Goal: Transaction & Acquisition: Book appointment/travel/reservation

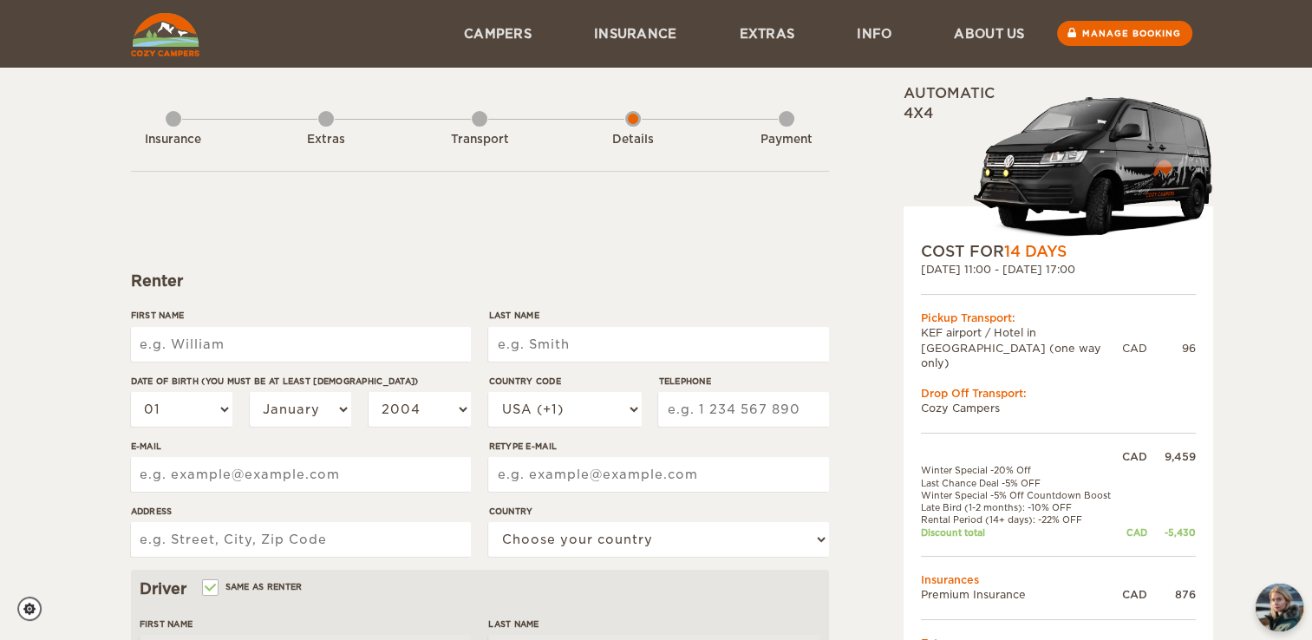
click at [196, 345] on input "First Name" at bounding box center [301, 344] width 340 height 35
type input "dominique"
click at [524, 351] on input "Last Name" at bounding box center [658, 344] width 340 height 35
type input "bousquet"
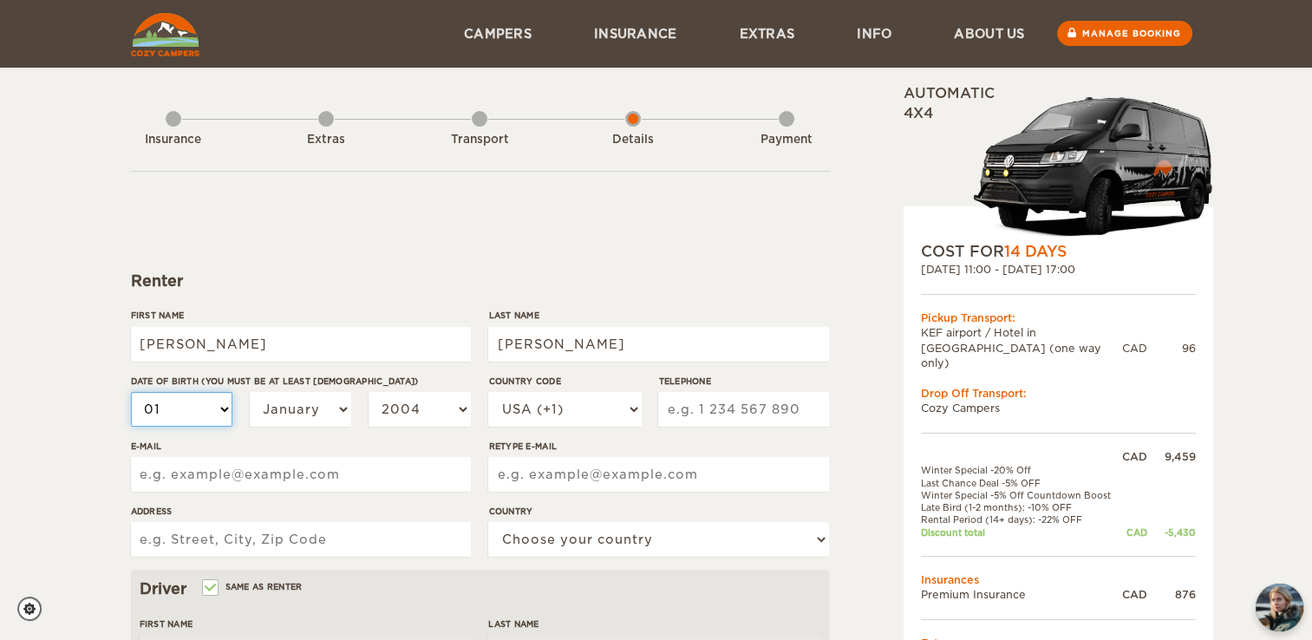
type input "bousquet"
click at [226, 406] on select "01 02 03 04 05 06 07 08 09 10 11 12 13 14 15 16 17 18 19 20 21 22 23 24 25 26 2…" at bounding box center [182, 409] width 102 height 35
select select "24"
click at [131, 392] on select "01 02 03 04 05 06 07 08 09 10 11 12 13 14 15 16 17 18 19 20 21 22 23 24 25 26 2…" at bounding box center [182, 409] width 102 height 35
select select "24"
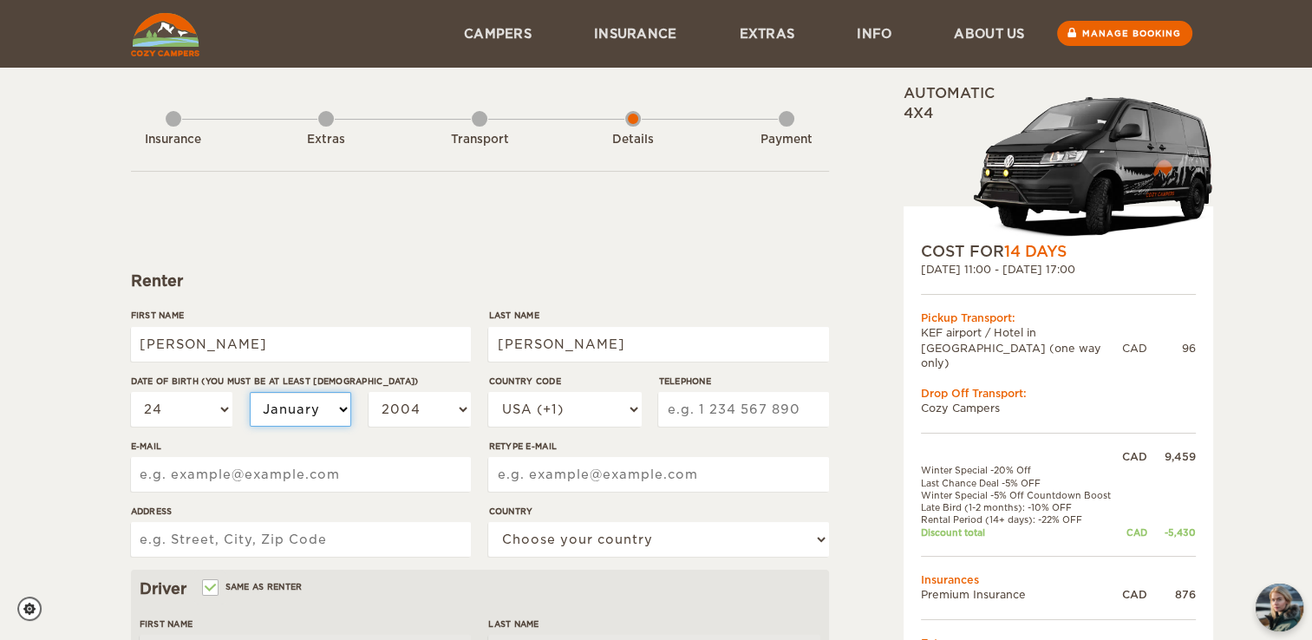
click at [328, 410] on select "January February March April May June July August September October November De…" at bounding box center [301, 409] width 102 height 35
select select "06"
click at [250, 392] on select "January February March April May June July August September October November De…" at bounding box center [301, 409] width 102 height 35
select select "06"
click at [438, 397] on select "2004 2003 2002 2001 2000 1999 1998 1997 1996 1995 1994 1993 1992 1991 1990 1989…" at bounding box center [420, 409] width 102 height 35
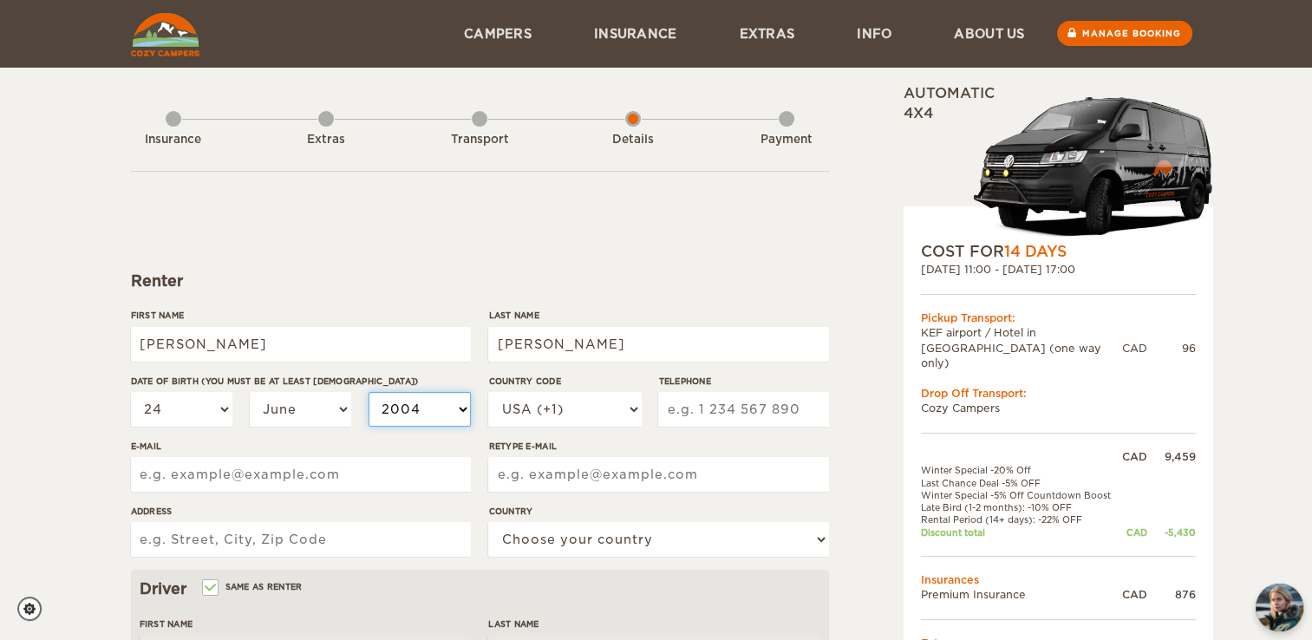
select select "1982"
click at [369, 392] on select "2004 2003 2002 2001 2000 1999 1998 1997 1996 1995 1994 1993 1992 1991 1990 1989…" at bounding box center [420, 409] width 102 height 35
select select "1982"
click at [205, 470] on input "E-mail" at bounding box center [301, 474] width 340 height 35
type input "do.bousquet@hotmail.com"
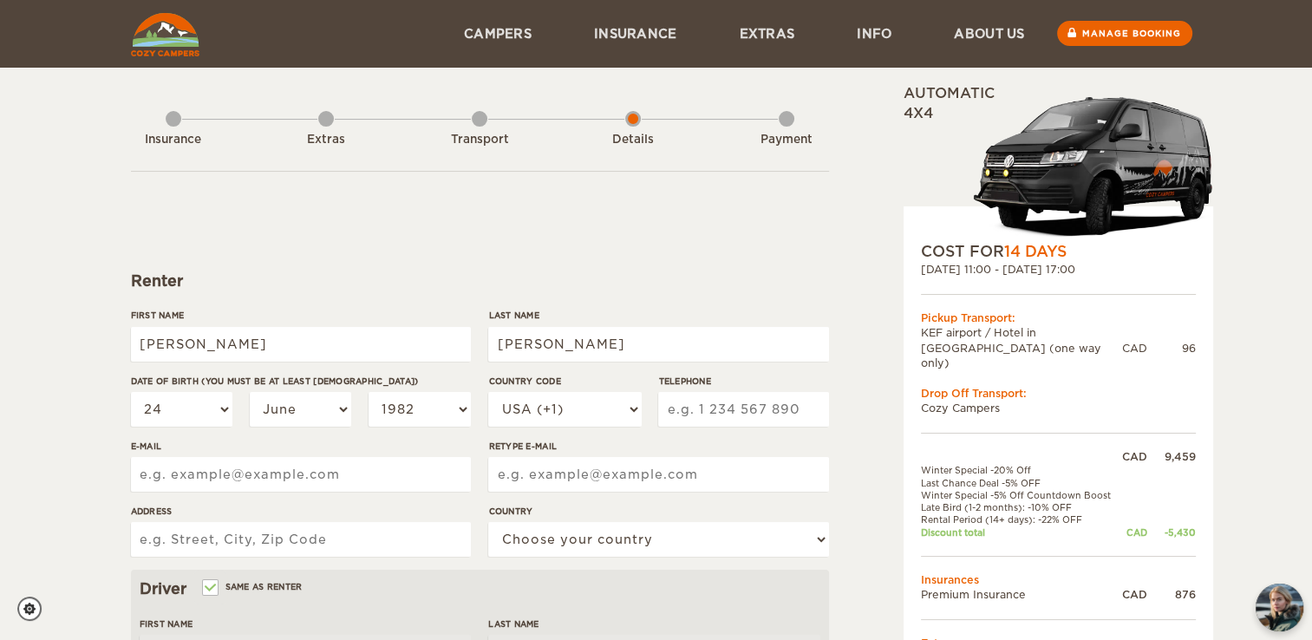
type input "do.bousquet@hotmail.com"
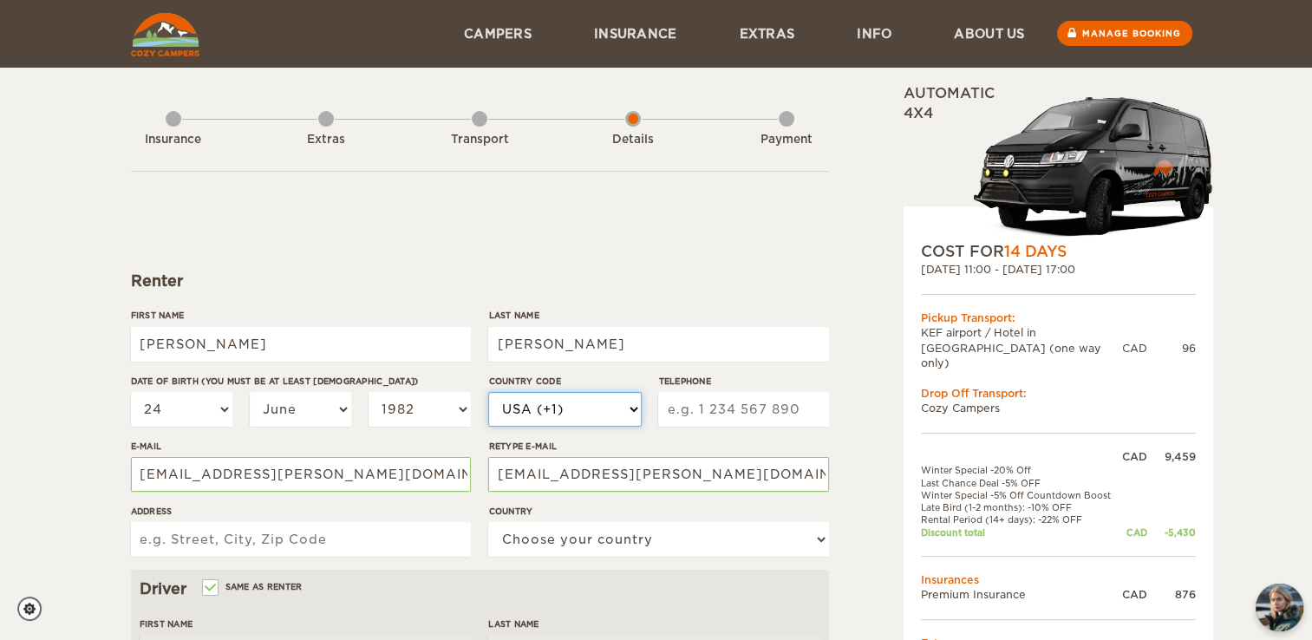
click at [590, 421] on select "USA (+1) UK (+44) Germany (+49) Algeria (+213) Andorra (+376) Angola (+244) Ang…" at bounding box center [564, 409] width 153 height 35
select select "1"
click at [488, 392] on select "USA (+1) UK (+44) Germany (+49) Algeria (+213) Andorra (+376) Angola (+244) Ang…" at bounding box center [564, 409] width 153 height 35
click at [725, 414] on input "Telephone" at bounding box center [743, 409] width 170 height 35
type input "8197347733"
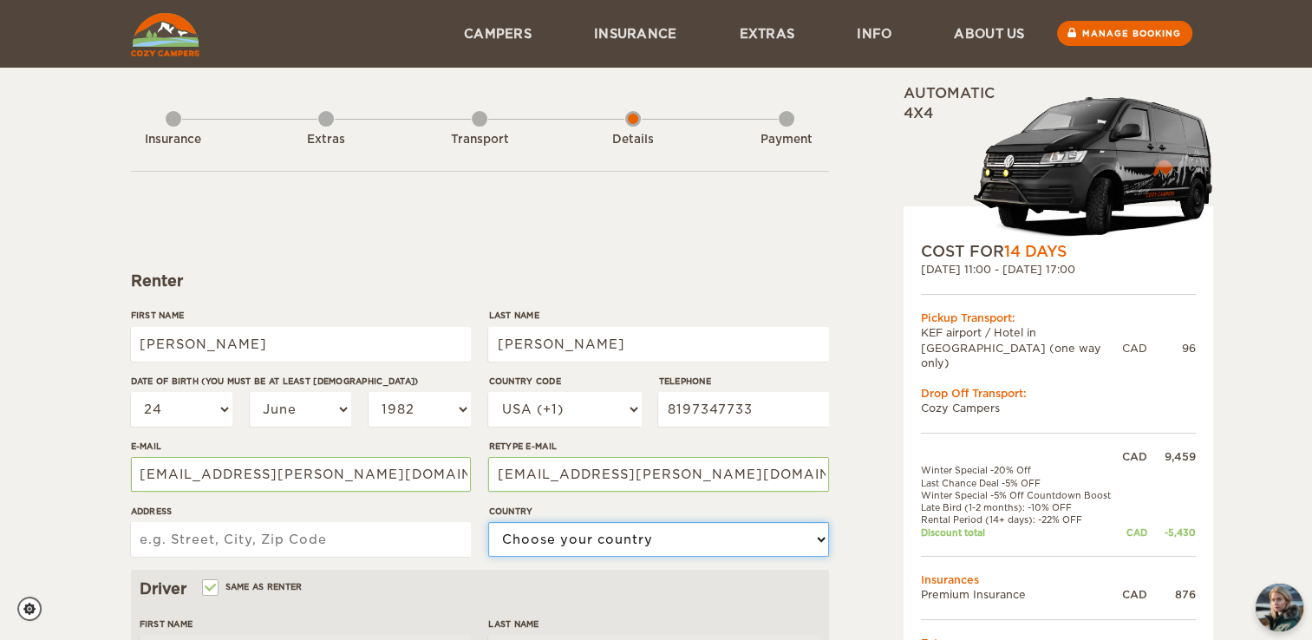
select select "38"
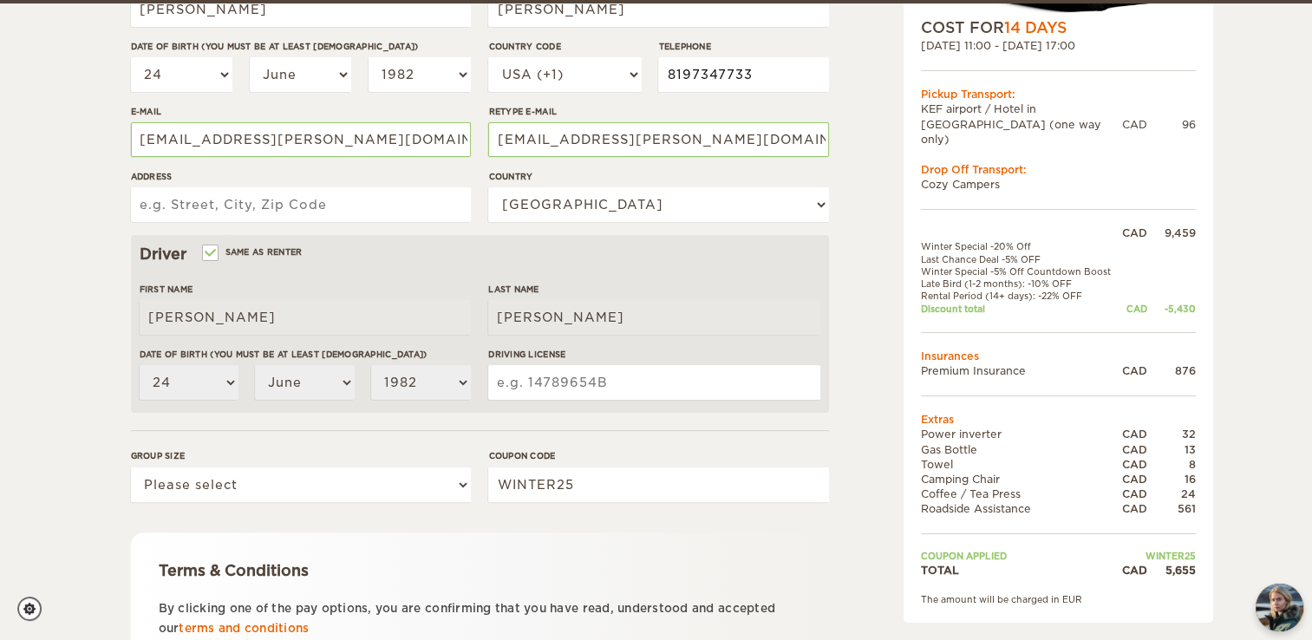
scroll to position [337, 0]
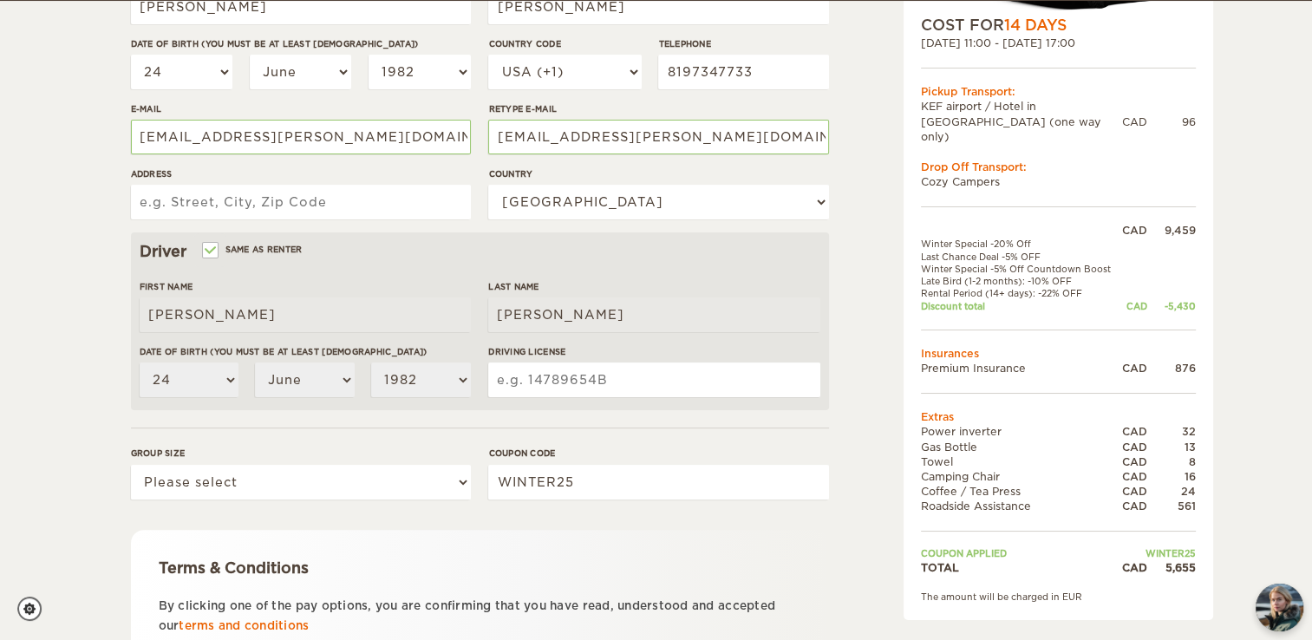
click at [169, 199] on input "Address" at bounding box center [301, 202] width 340 height 35
type input "115 rue de la Pinède"
click at [282, 295] on div "First Name dominique" at bounding box center [305, 312] width 331 height 65
click at [551, 382] on input "Driving License" at bounding box center [653, 379] width 331 height 35
type input "b"
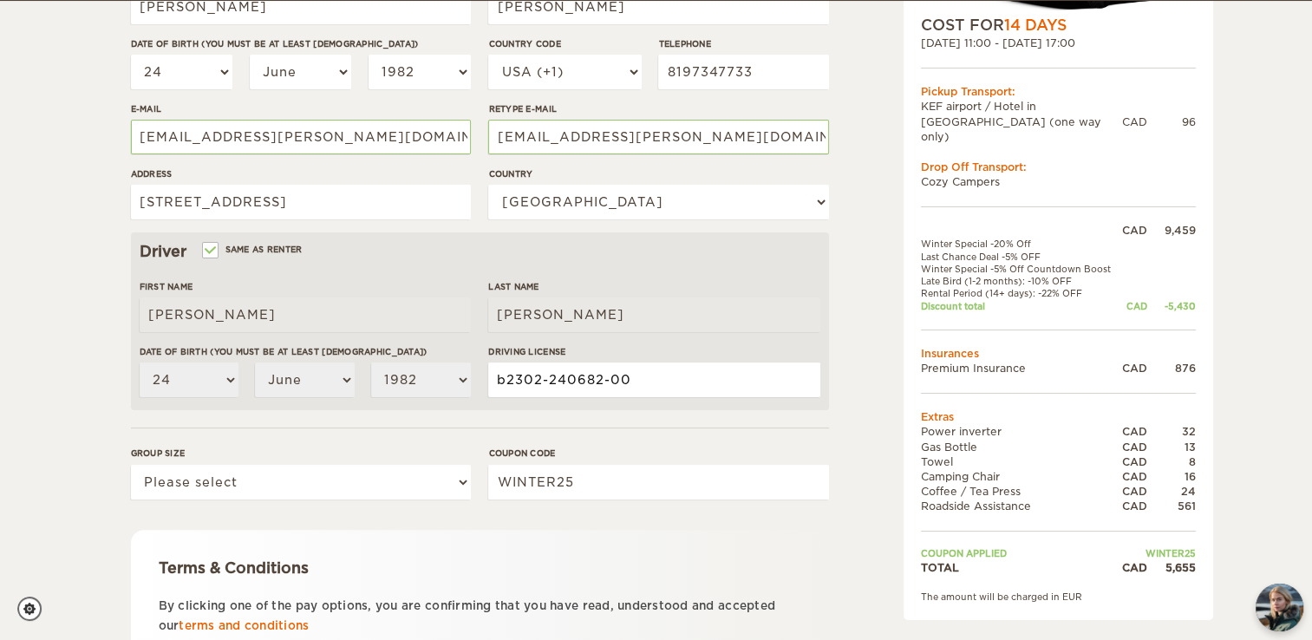
click at [539, 379] on input "b2302-240682-00" at bounding box center [653, 379] width 331 height 35
type input "b2303-240682-00"
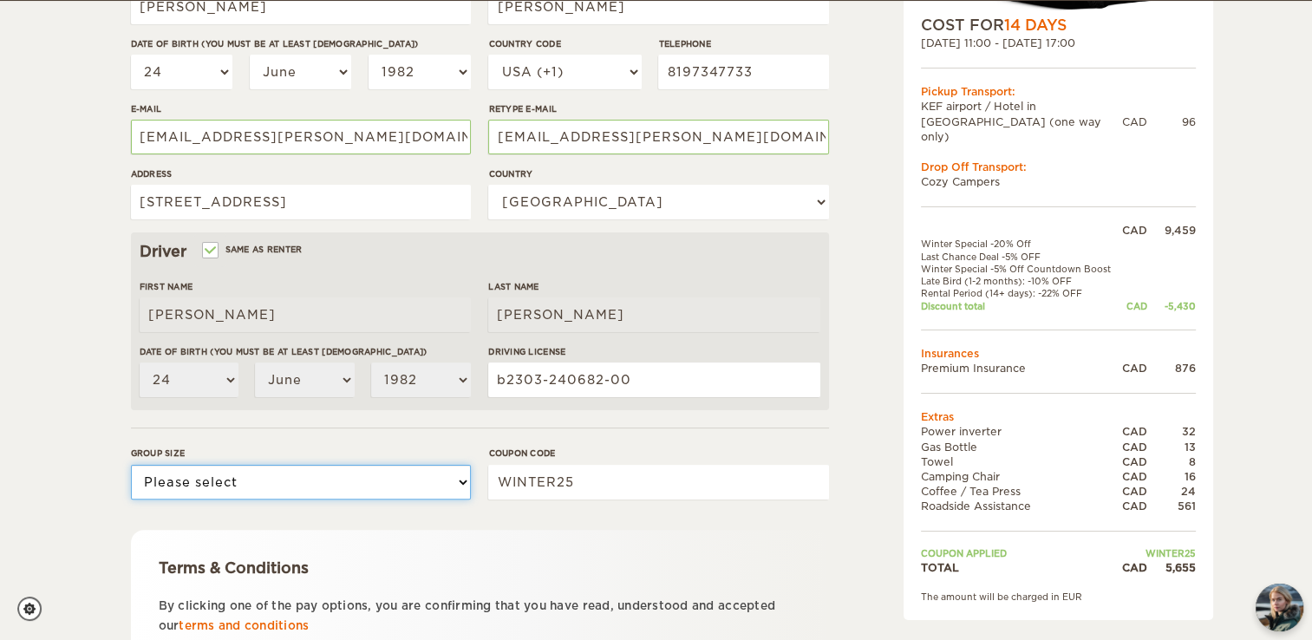
click at [413, 487] on select "Please select 1 2" at bounding box center [301, 482] width 340 height 35
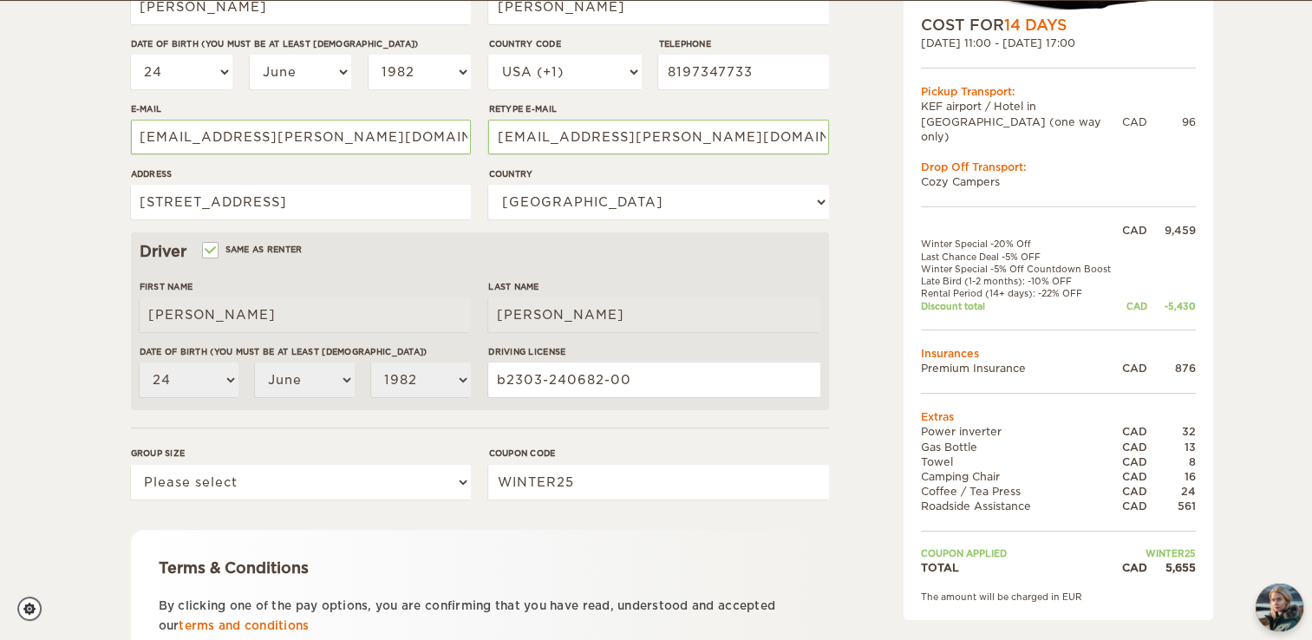
click at [472, 432] on form "Renter First Name dominique Last Name bousquet Date of birth (You must be at le…" at bounding box center [480, 290] width 698 height 913
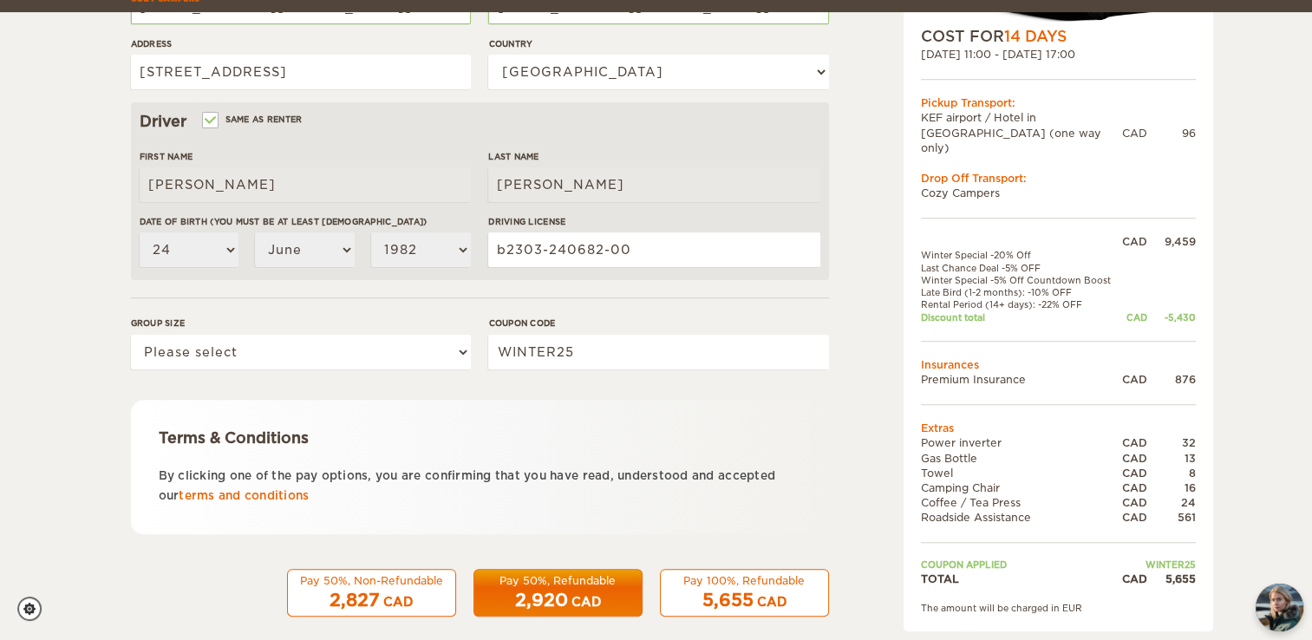
scroll to position [486, 0]
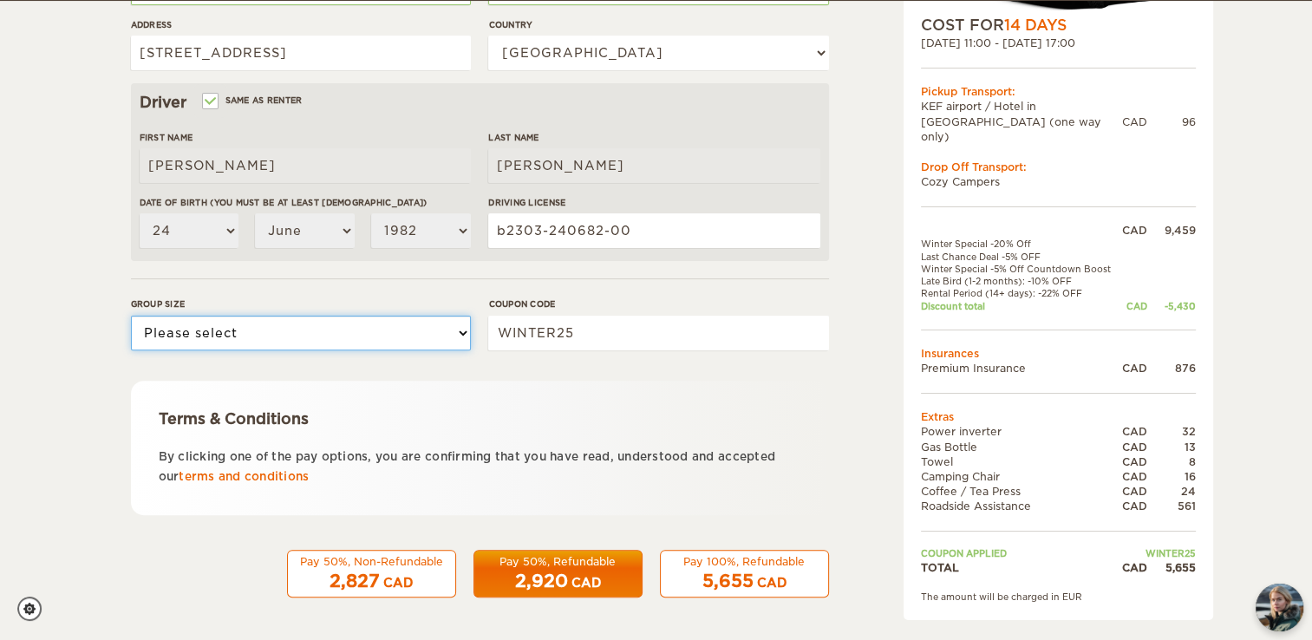
click at [458, 334] on select "Please select 1 2" at bounding box center [301, 333] width 340 height 35
select select "1"
click at [131, 316] on select "Please select 1 2" at bounding box center [301, 333] width 340 height 35
click at [735, 571] on span "5,655" at bounding box center [727, 581] width 51 height 21
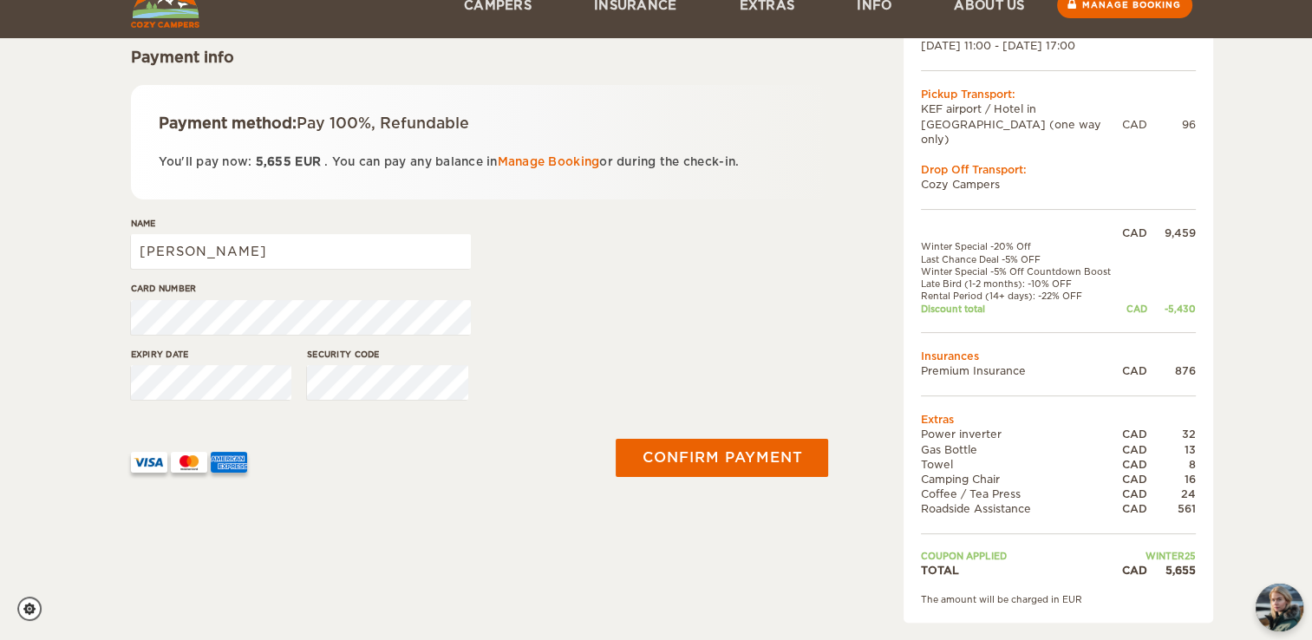
scroll to position [222, 0]
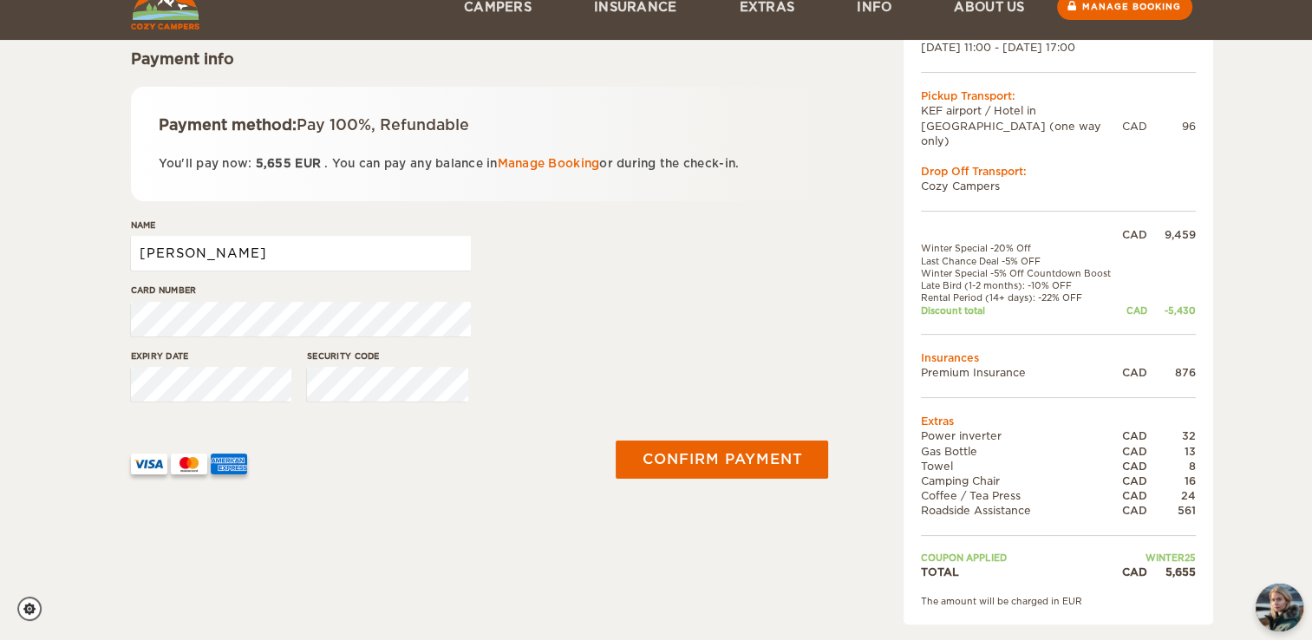
click at [259, 255] on input "dominique" at bounding box center [301, 253] width 340 height 35
type input "dominique bousquet"
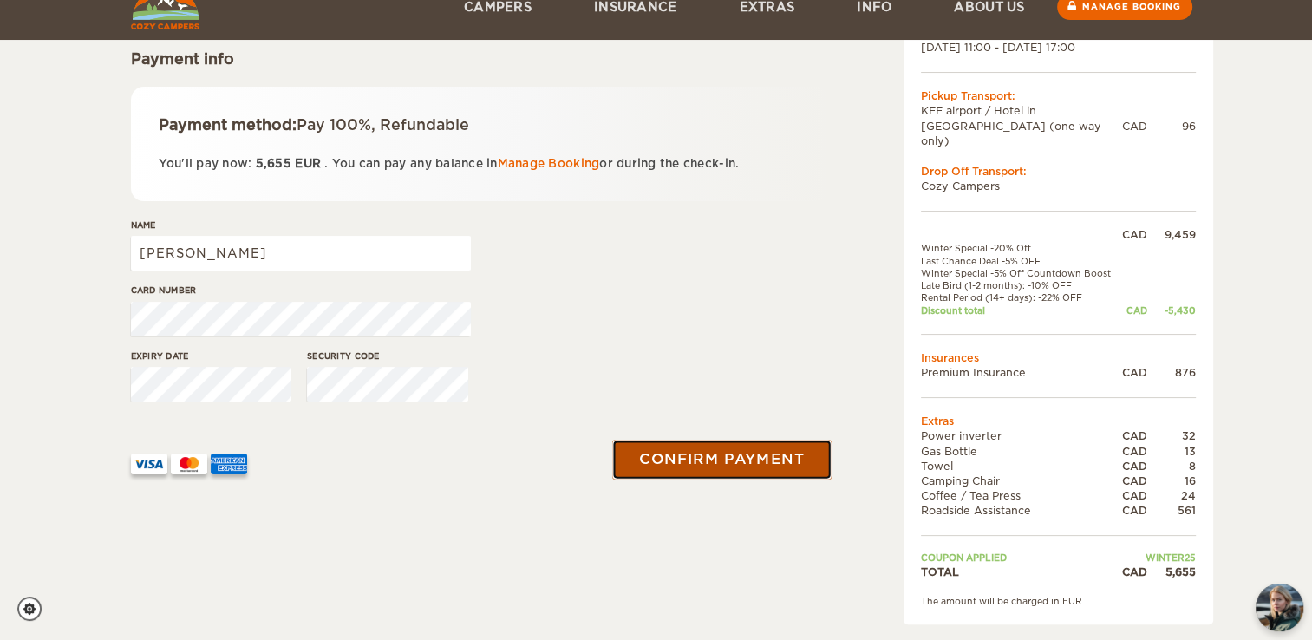
click at [669, 450] on button "Confirm payment" at bounding box center [722, 459] width 219 height 39
